Goal: Task Accomplishment & Management: Manage account settings

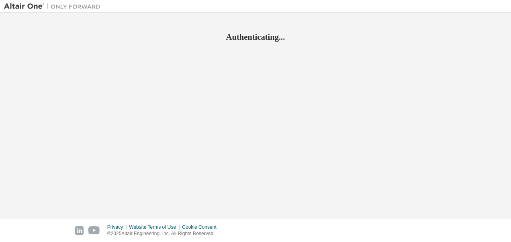
drag, startPoint x: 0, startPoint y: 0, endPoint x: 307, endPoint y: 92, distance: 320.5
click at [307, 92] on div "Authenticating..." at bounding box center [255, 116] width 503 height 198
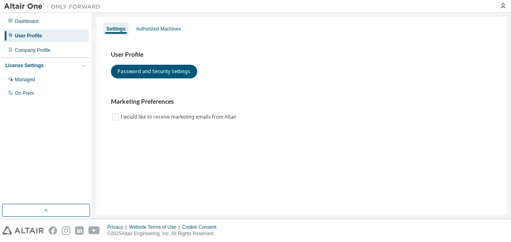
click at [72, 28] on div "Dashboard User Profile Company Profile License Settings Managed On Prem" at bounding box center [46, 57] width 90 height 86
click at [67, 29] on div "User Profile" at bounding box center [46, 35] width 86 height 13
click at [165, 24] on div "Authorized Machines" at bounding box center [158, 29] width 51 height 13
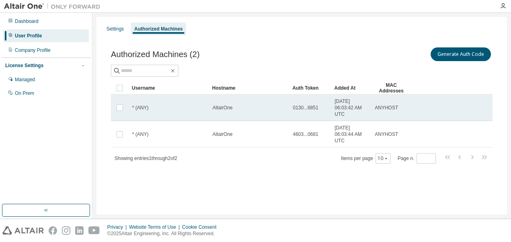
click at [241, 111] on td "AltairOne" at bounding box center [249, 107] width 80 height 27
click at [246, 107] on div "AltairOne" at bounding box center [249, 108] width 73 height 6
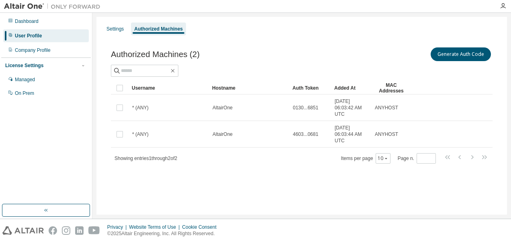
click at [387, 86] on div "MAC Addresses" at bounding box center [392, 88] width 34 height 13
click at [43, 20] on div "Dashboard" at bounding box center [46, 21] width 86 height 13
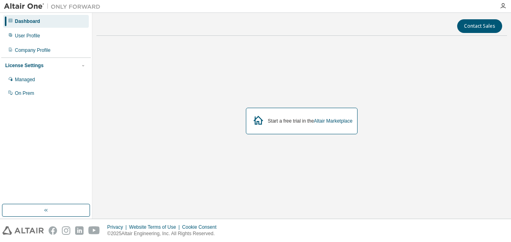
click at [305, 125] on div "Start a free trial in the Altair Marketplace" at bounding box center [302, 121] width 112 height 27
